Goal: Find contact information: Find contact information

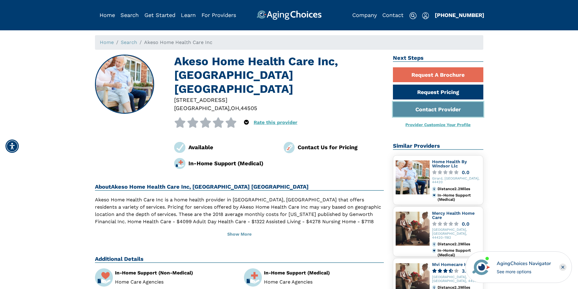
click at [428, 112] on link "Contact Provider" at bounding box center [438, 109] width 90 height 15
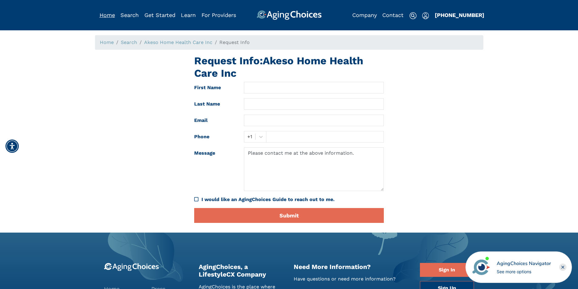
click at [110, 14] on link "Home" at bounding box center [107, 15] width 15 height 6
